Goal: Task Accomplishment & Management: Manage account settings

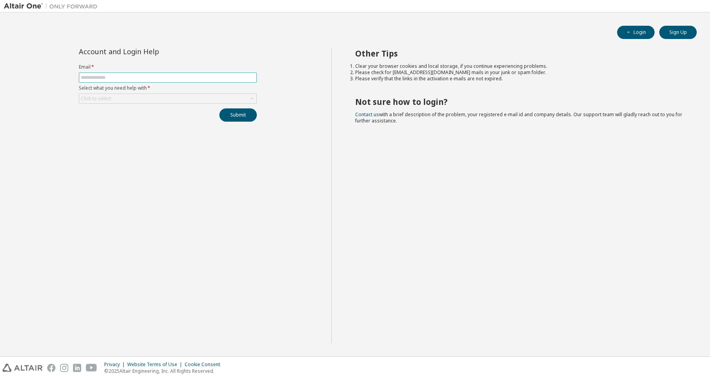
click at [223, 78] on input "text" at bounding box center [168, 78] width 174 height 6
type input "*"
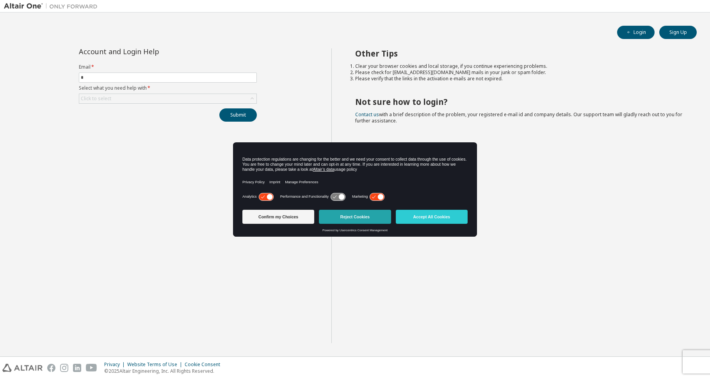
click at [366, 218] on button "Reject Cookies" at bounding box center [355, 217] width 72 height 14
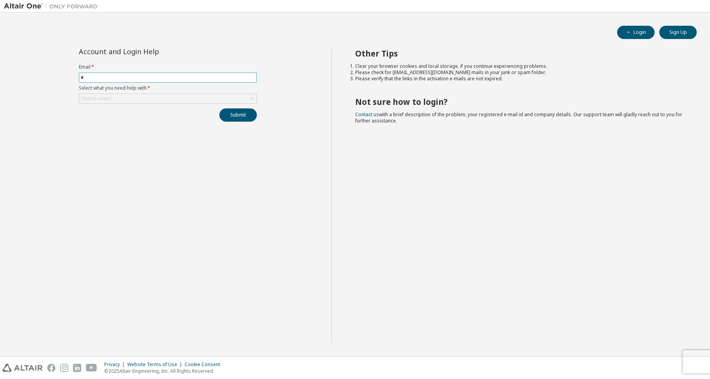
click at [123, 74] on span "*" at bounding box center [168, 78] width 178 height 10
click at [115, 85] on label "Select what you need help with *" at bounding box center [168, 88] width 178 height 6
click at [118, 81] on span "*" at bounding box center [168, 78] width 178 height 10
click at [119, 79] on input "*" at bounding box center [168, 78] width 174 height 6
type input "*"
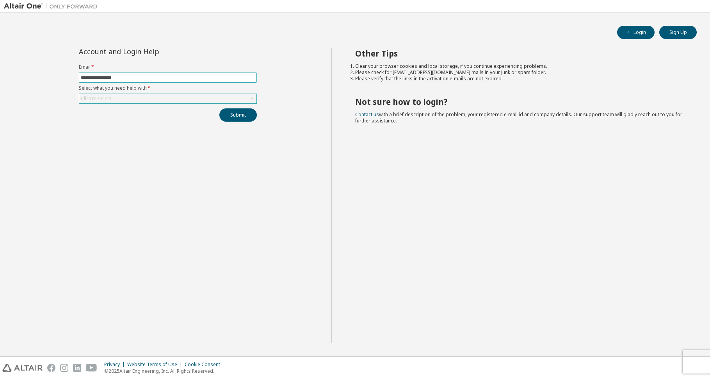
type input "**********"
click at [128, 97] on div "Click to select" at bounding box center [167, 98] width 177 height 9
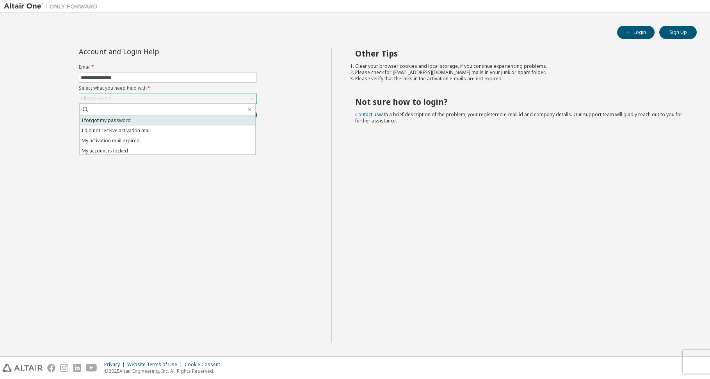
click at [126, 121] on li "I forgot my password" at bounding box center [168, 120] width 176 height 10
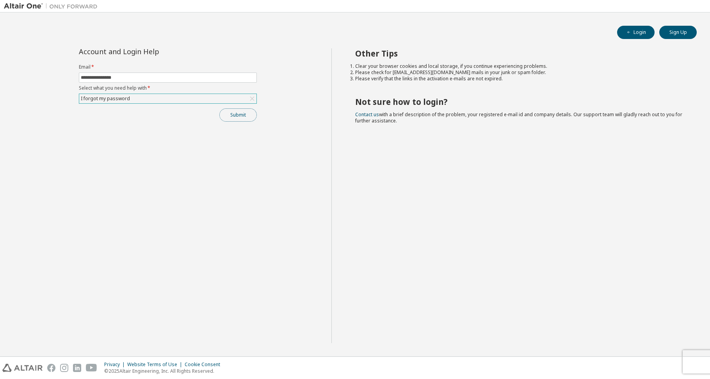
click at [240, 116] on button "Submit" at bounding box center [237, 114] width 37 height 13
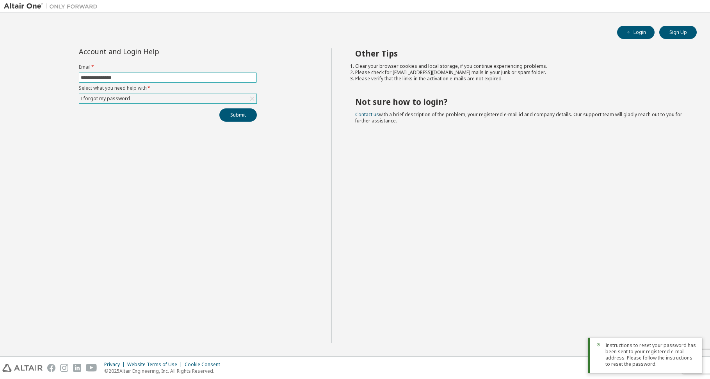
click at [137, 75] on input "**********" at bounding box center [168, 78] width 174 height 6
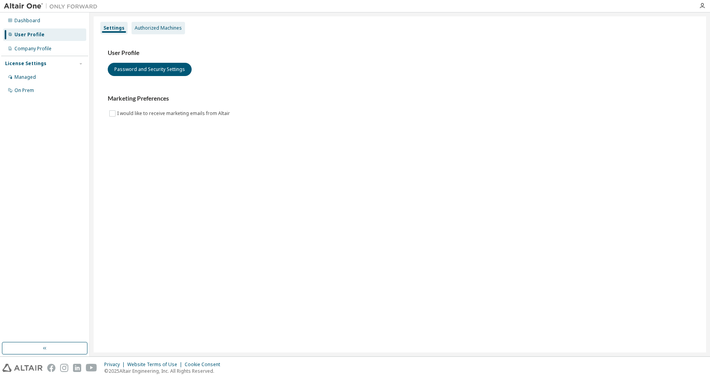
click at [167, 27] on div "Authorized Machines" at bounding box center [158, 28] width 47 height 6
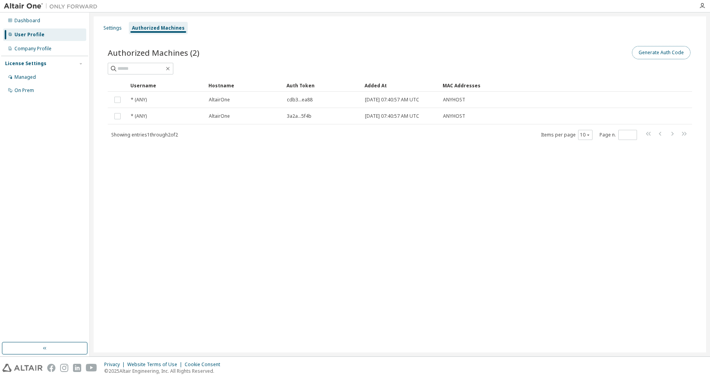
click at [645, 57] on button "Generate Auth Code" at bounding box center [661, 52] width 59 height 13
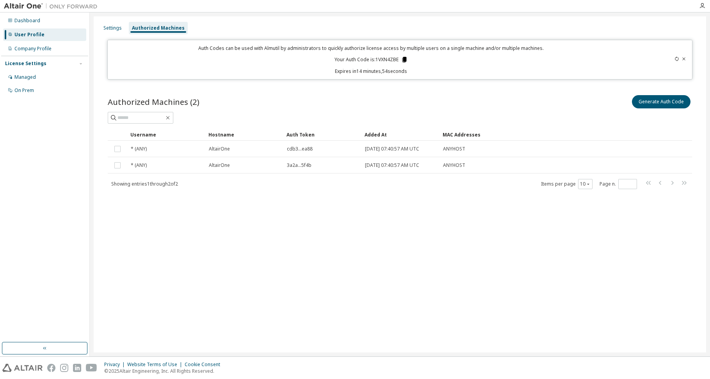
click at [406, 60] on icon at bounding box center [404, 59] width 4 height 5
click at [377, 220] on div "Settings Authorized Machines Auth Codes can be used with Almutil by administrat…" at bounding box center [400, 184] width 612 height 336
click at [677, 59] on icon at bounding box center [676, 59] width 5 height 5
click at [676, 57] on icon at bounding box center [677, 59] width 4 height 5
click at [405, 59] on icon at bounding box center [405, 59] width 4 height 5
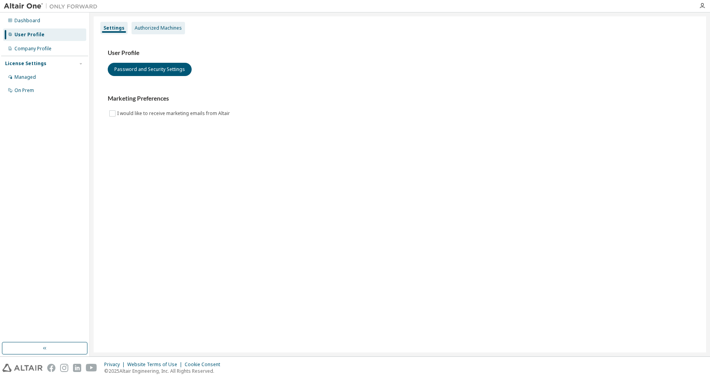
click at [149, 30] on div "Authorized Machines" at bounding box center [158, 28] width 47 height 6
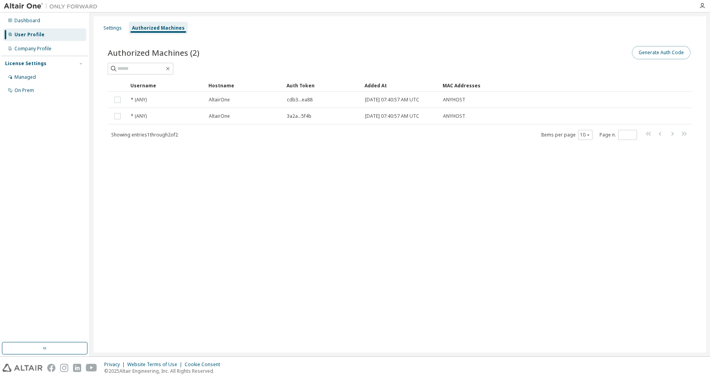
click at [650, 53] on button "Generate Auth Code" at bounding box center [661, 52] width 59 height 13
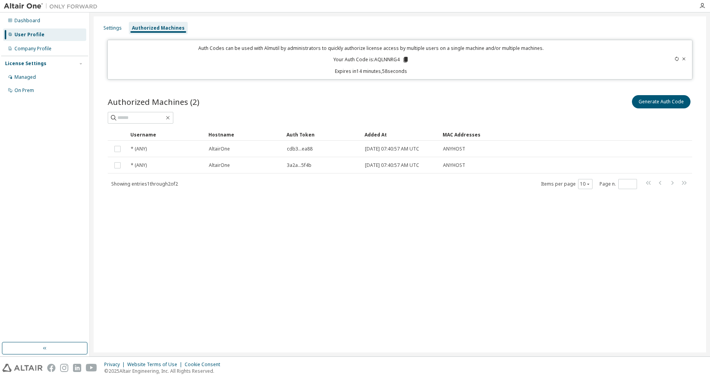
click at [406, 62] on icon at bounding box center [405, 59] width 4 height 5
